Goal: Navigation & Orientation: Find specific page/section

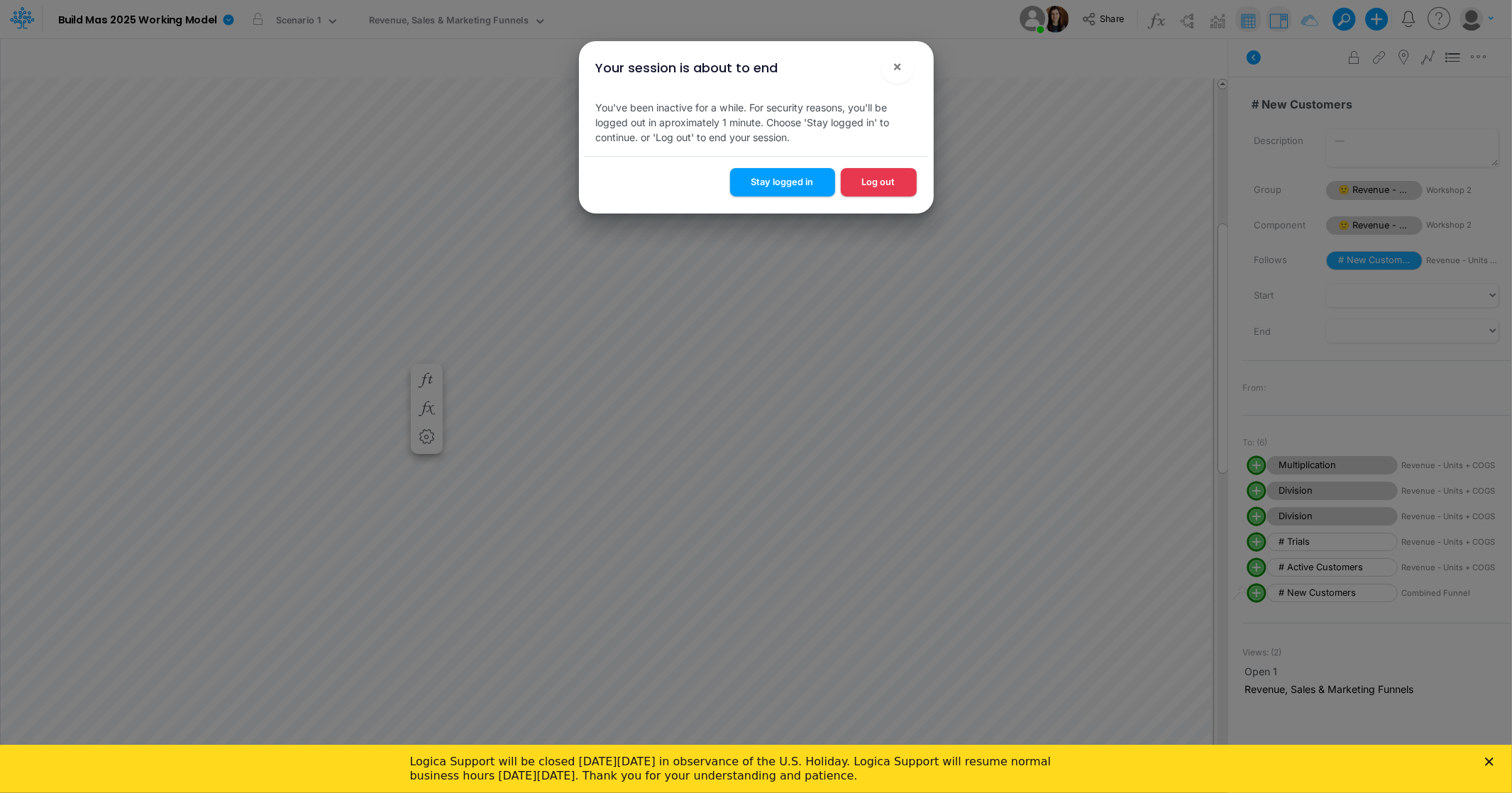
scroll to position [0, 1]
click at [896, 69] on span "×" at bounding box center [897, 66] width 9 height 17
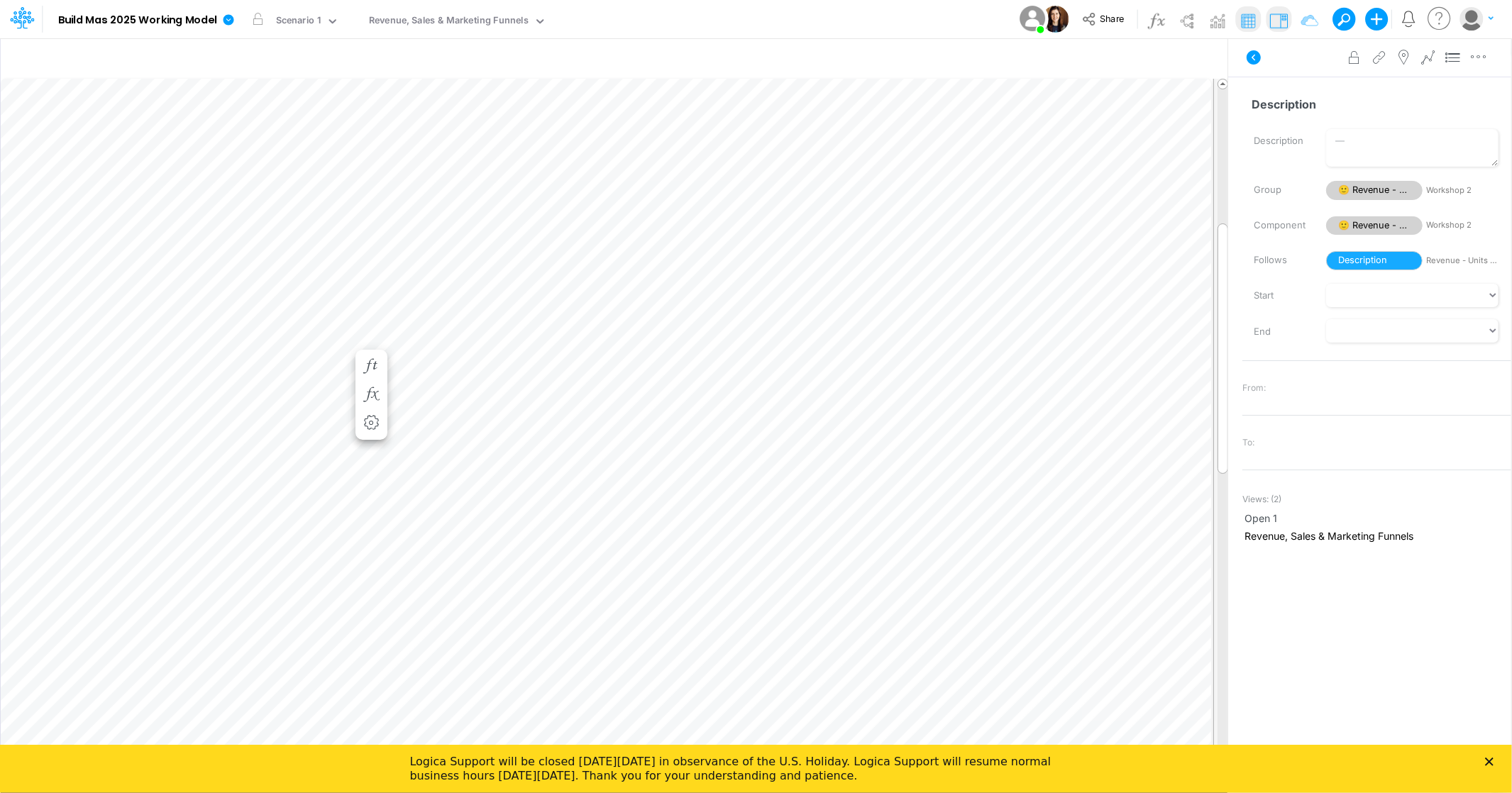
scroll to position [0, 1]
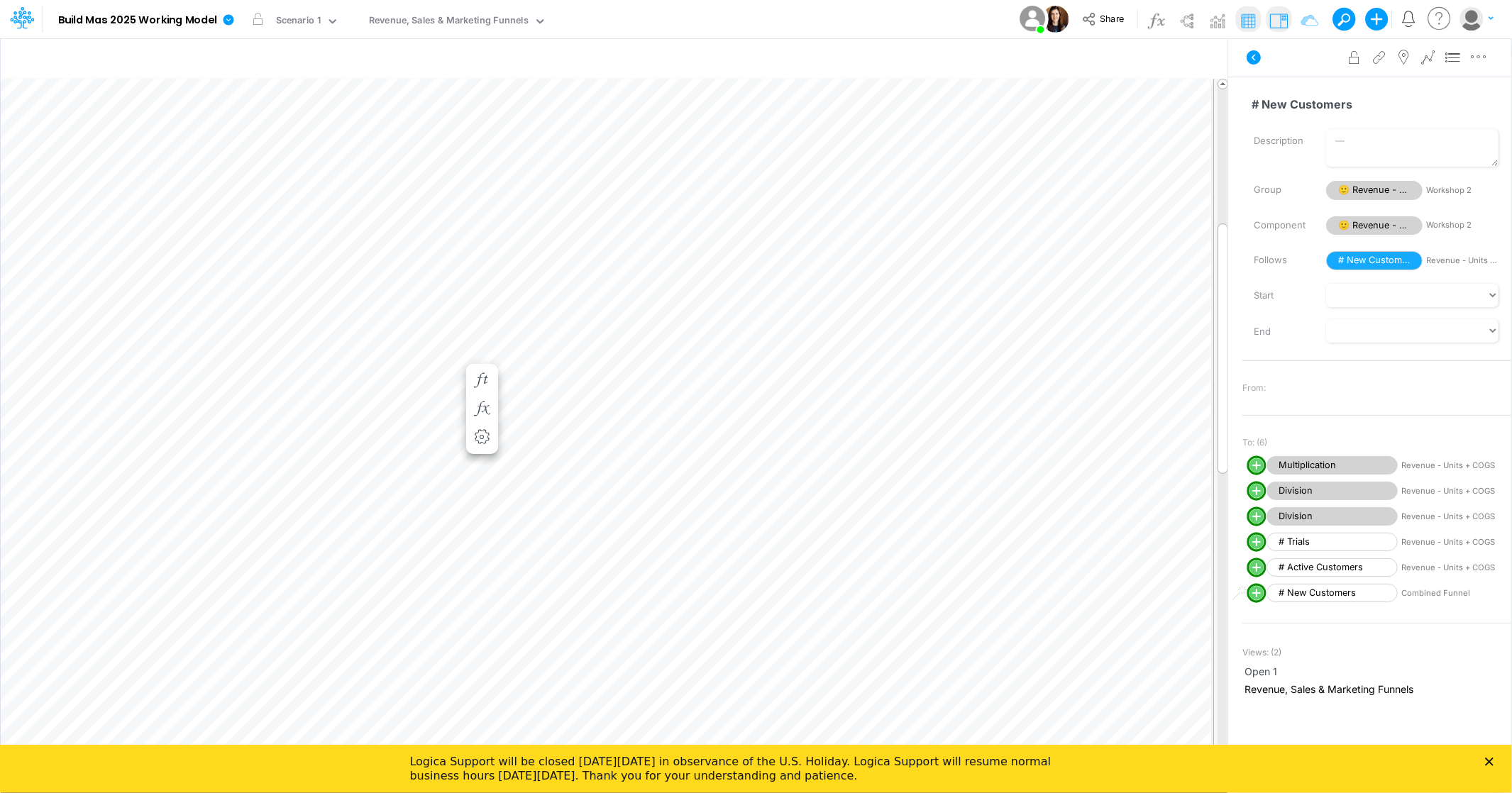
scroll to position [0, 1]
